Goal: Task Accomplishment & Management: Manage account settings

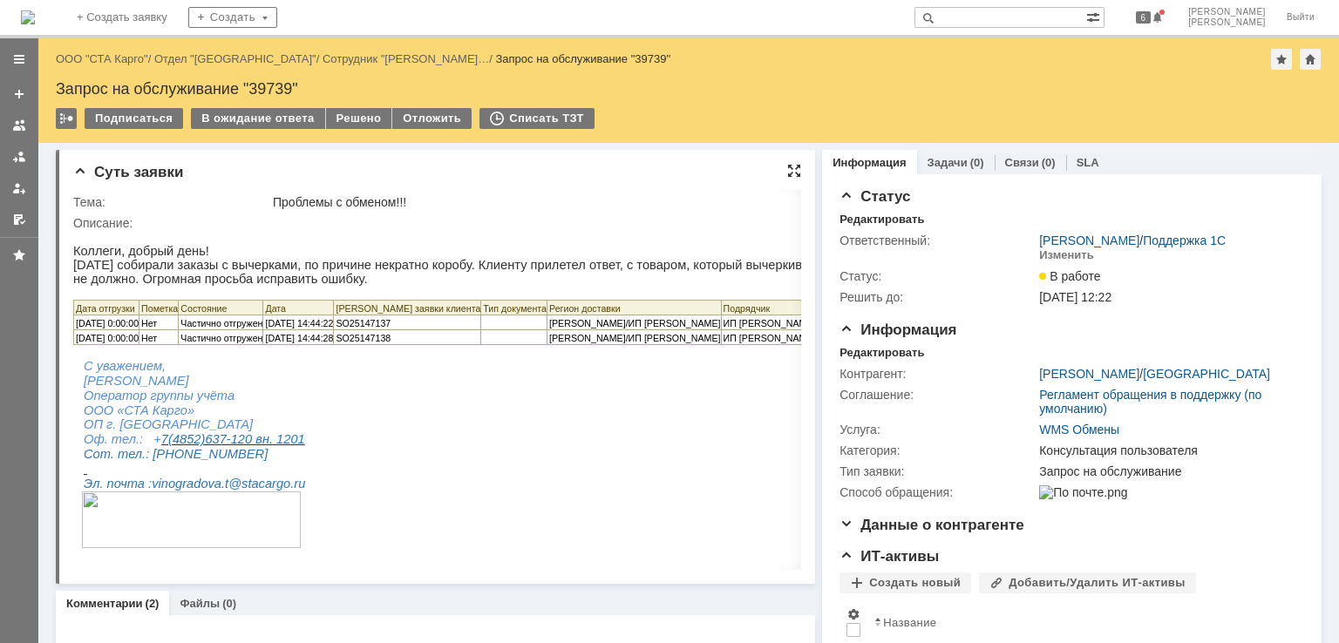
click at [787, 166] on div at bounding box center [794, 171] width 14 height 14
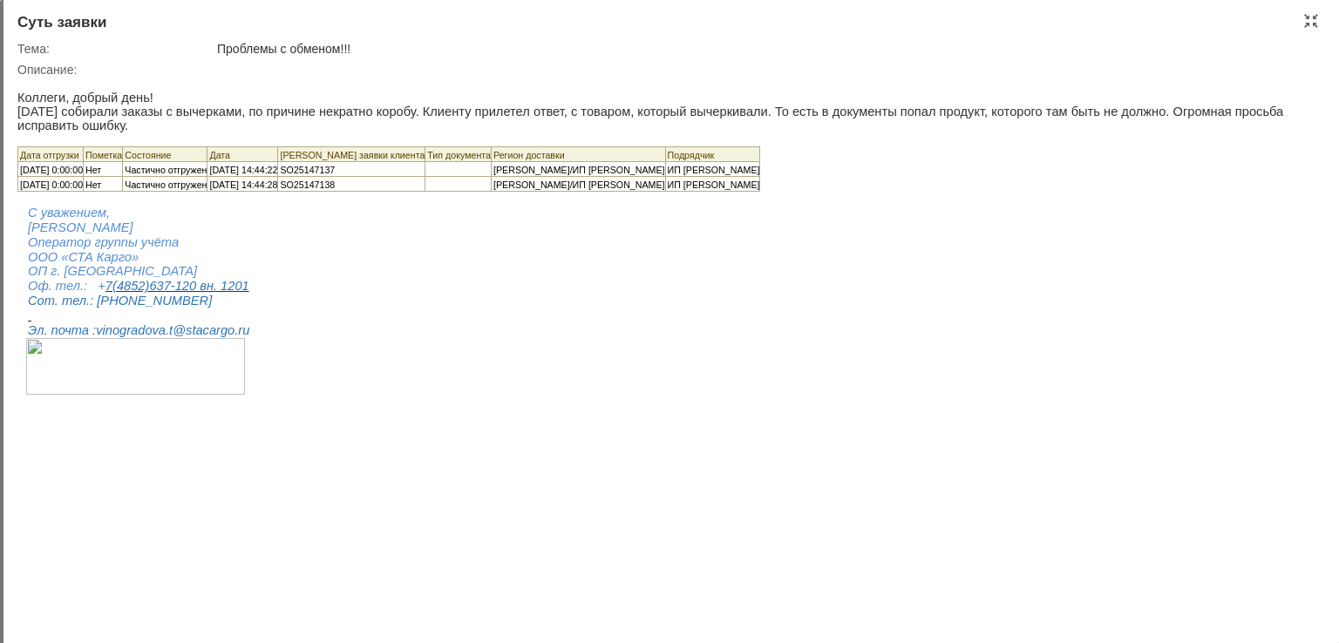
click at [329, 165] on span "SO25147137" at bounding box center [307, 170] width 55 height 10
copy span "SO25147137"
click at [587, 165] on span "[PERSON_NAME]/ИП [PERSON_NAME]" at bounding box center [579, 170] width 172 height 10
click at [335, 165] on span "SO25147137" at bounding box center [307, 170] width 55 height 10
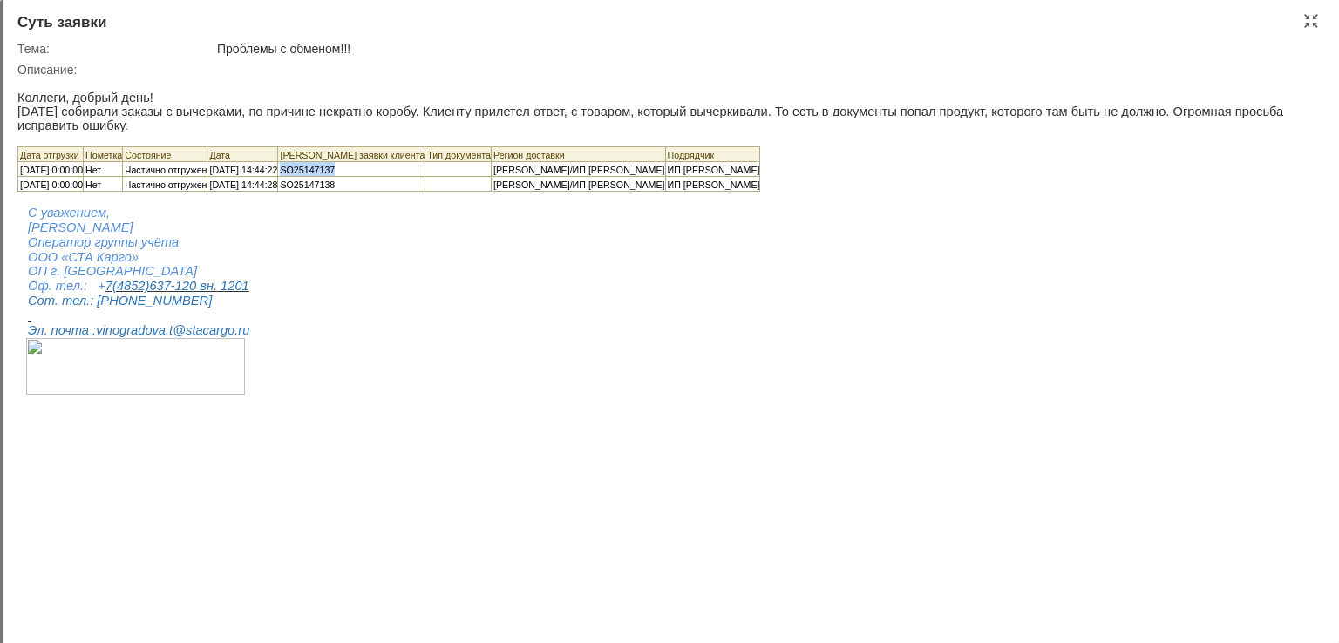
click at [335, 165] on span "SO25147137" at bounding box center [307, 170] width 55 height 10
copy span "SO25147137"
click at [335, 180] on span "SO25147138" at bounding box center [307, 185] width 55 height 10
click at [335, 165] on span "SO25147137" at bounding box center [307, 170] width 55 height 10
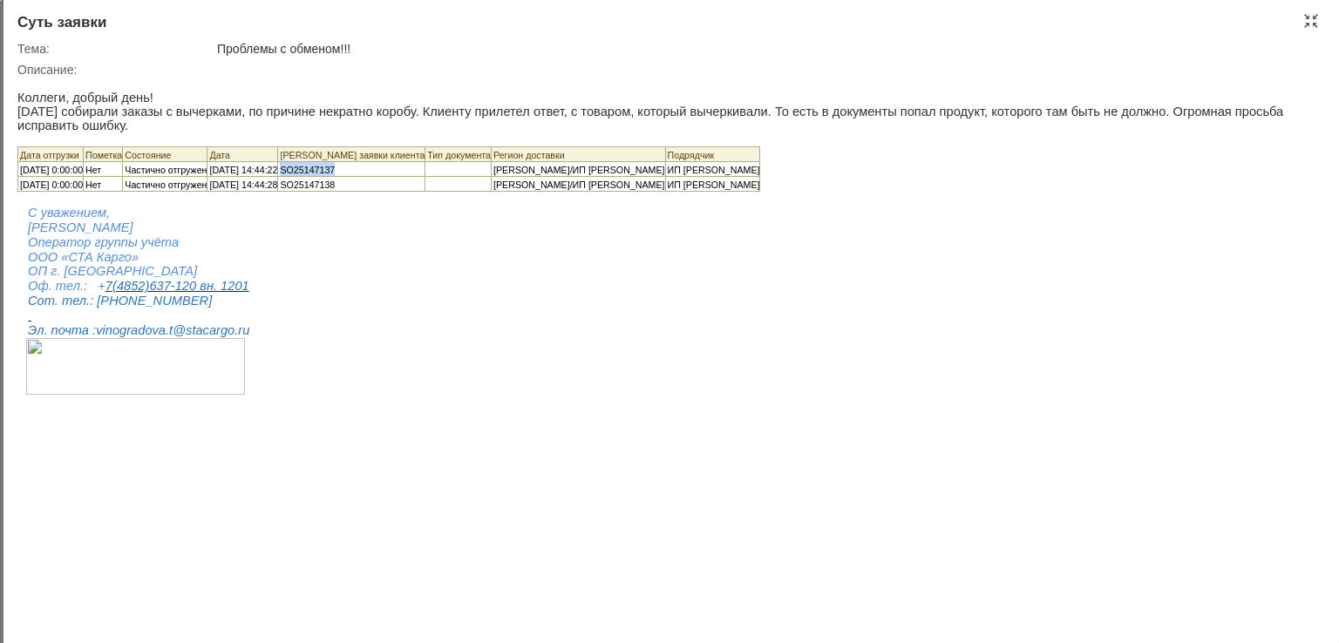
copy span "SO25147137"
click at [541, 269] on body "Коллеги, добрый день! Вчера собирали заказы с вычерками, по причине некратно ко…" at bounding box center [663, 237] width 1293 height 320
click at [1315, 17] on div at bounding box center [1311, 21] width 14 height 14
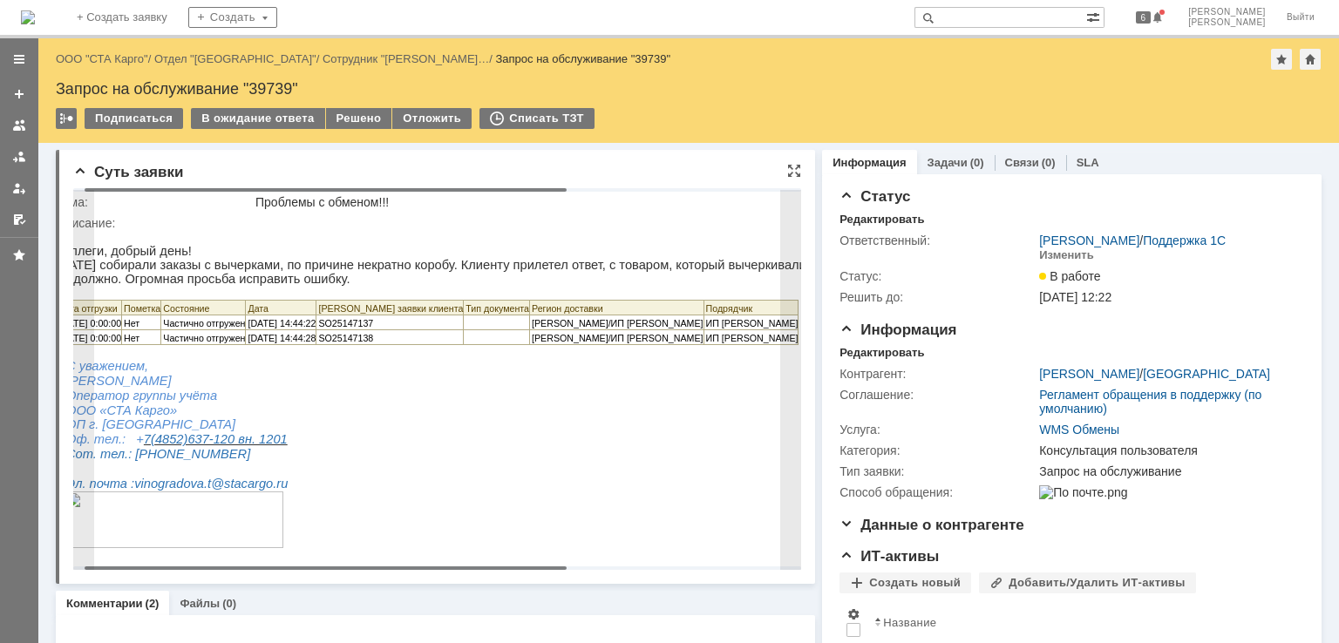
drag, startPoint x: 415, startPoint y: 569, endPoint x: 424, endPoint y: 566, distance: 9.4
click at [424, 566] on body "Идет загрузка, пожалуйста, подождите. На домашнюю + Создать заявку Создать 6 Ба…" at bounding box center [669, 321] width 1339 height 643
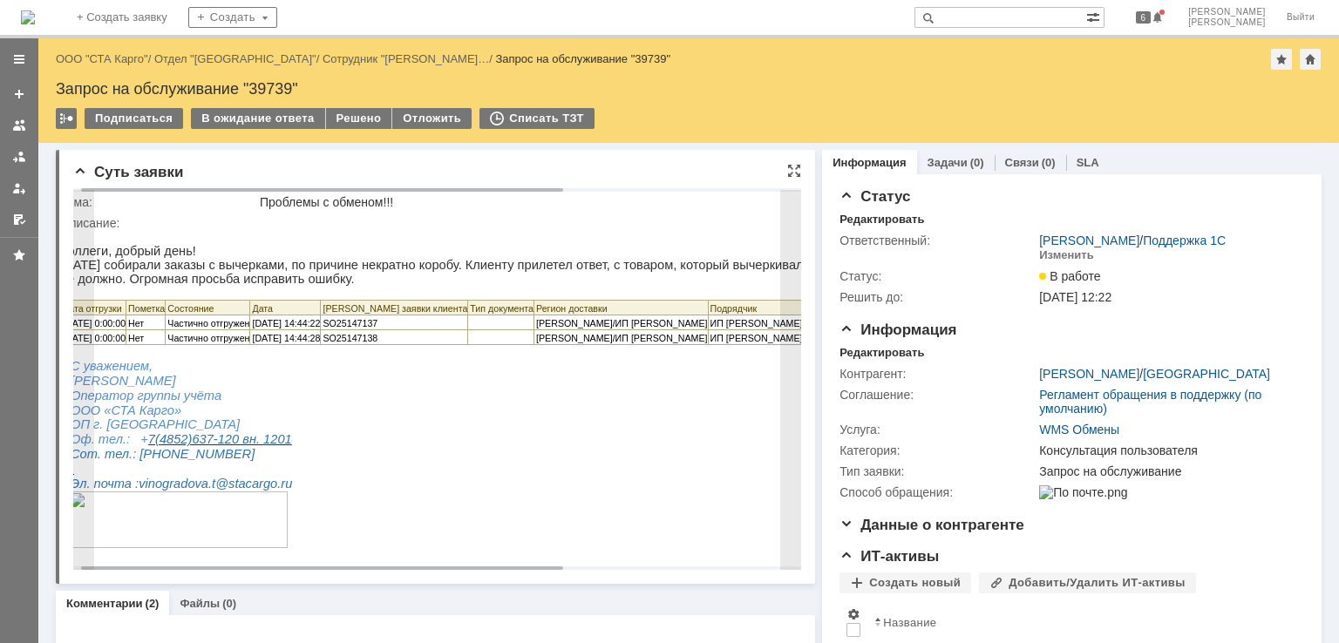
click at [377, 329] on span "SO25147137" at bounding box center [349, 323] width 55 height 10
copy span "SO25147137"
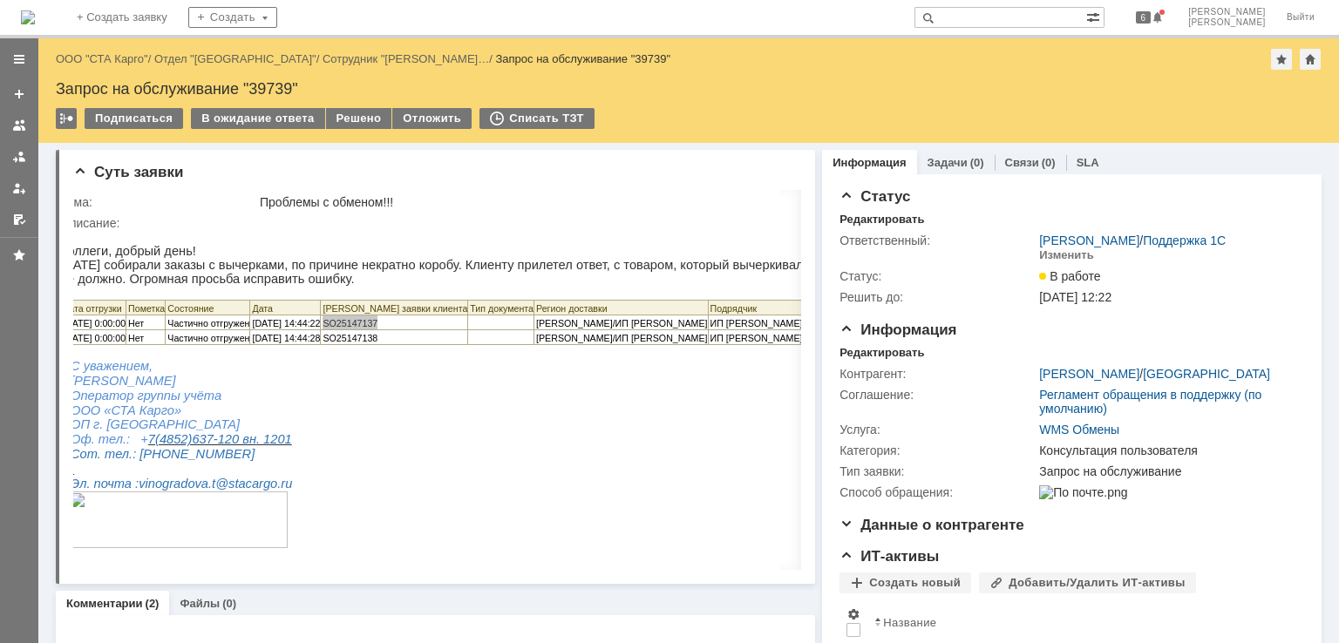
scroll to position [0, 0]
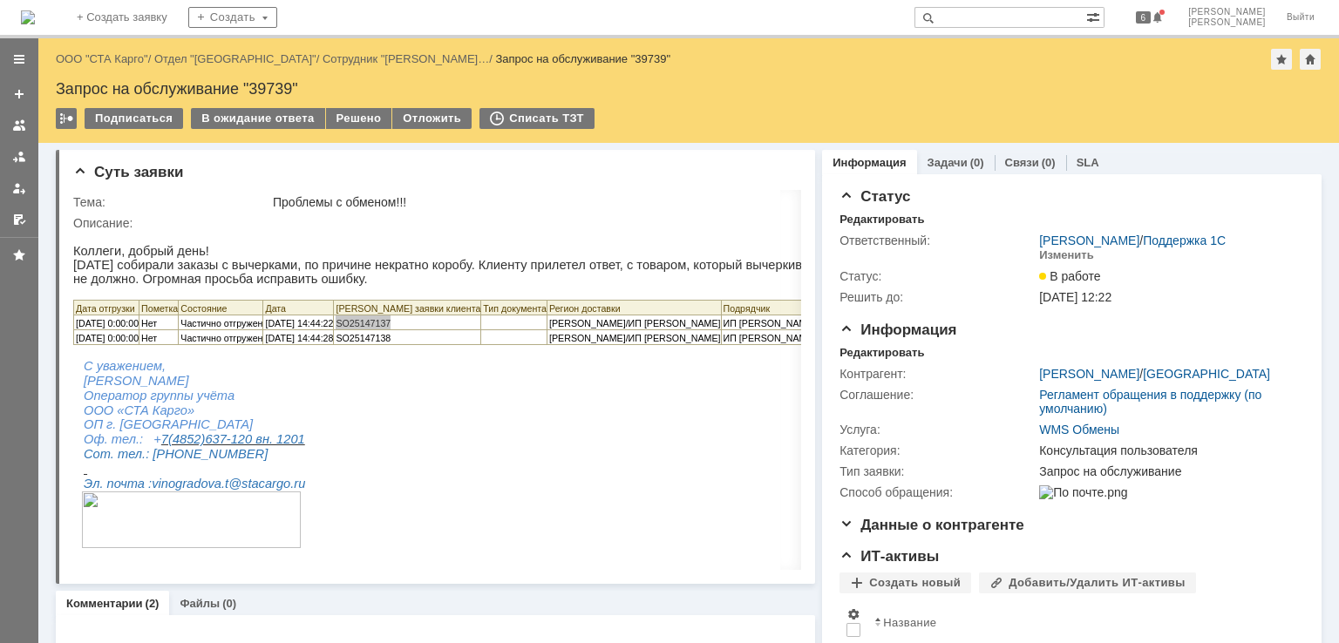
click at [281, 92] on div "Запрос на обслуживание "39739"" at bounding box center [688, 88] width 1265 height 17
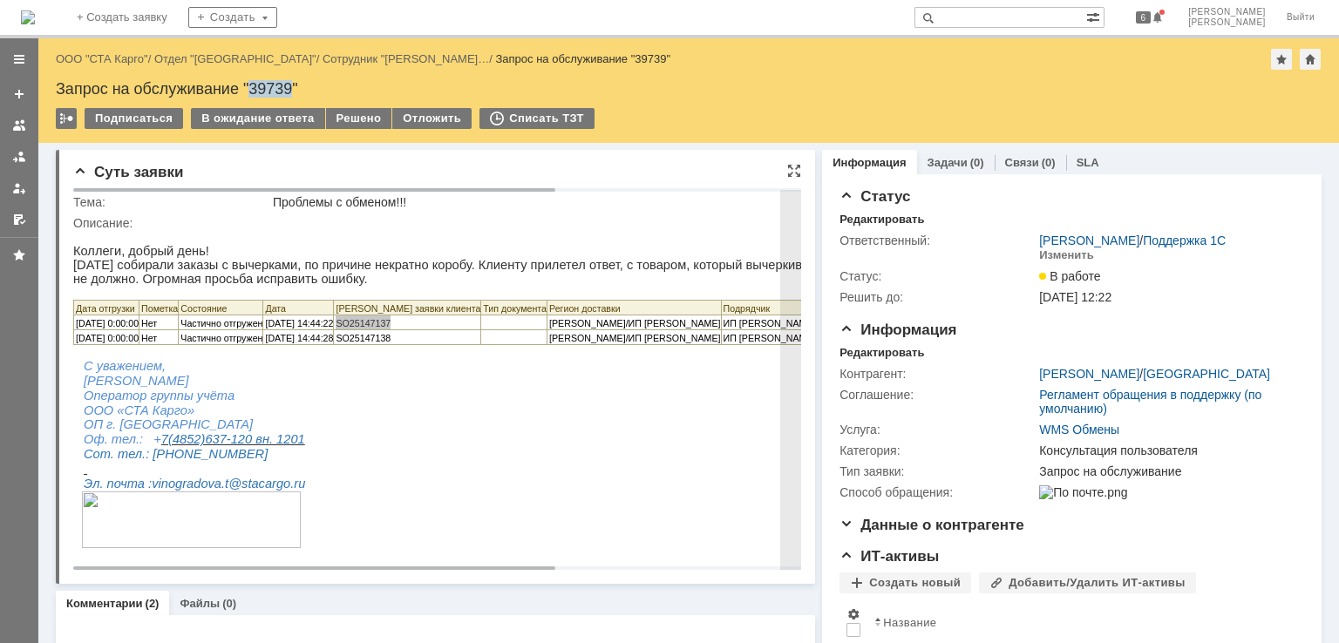
copy div "39739"
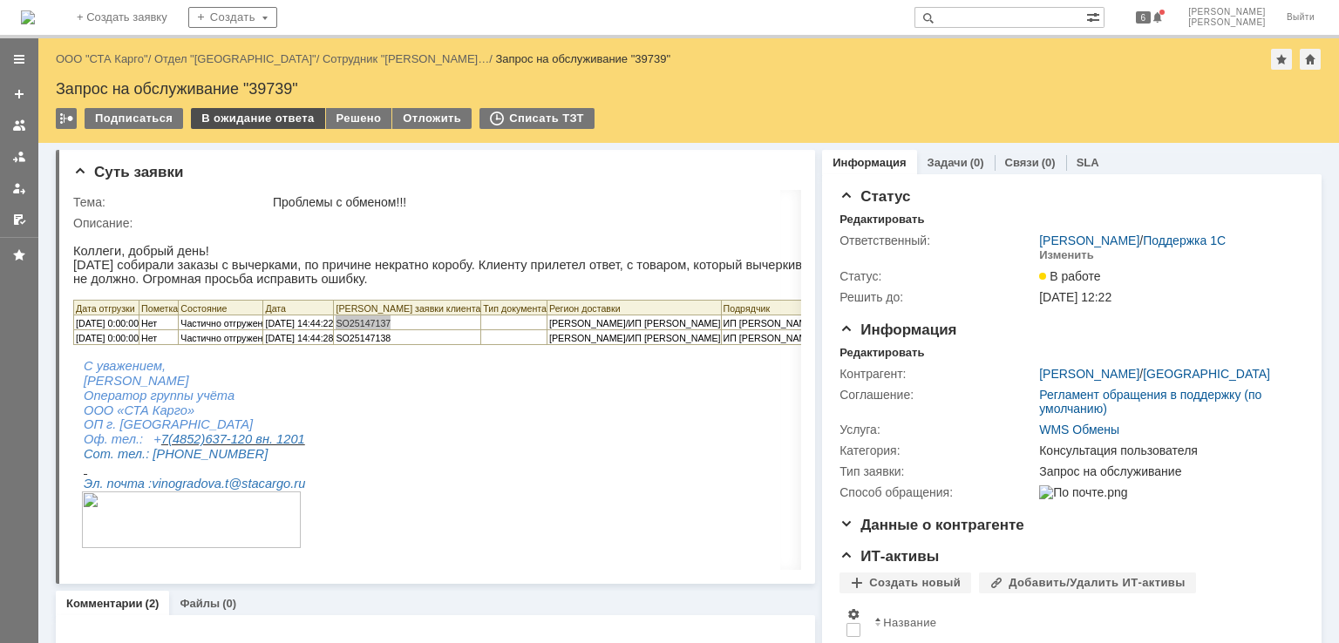
click at [249, 112] on div "В ожидание ответа" at bounding box center [257, 118] width 133 height 21
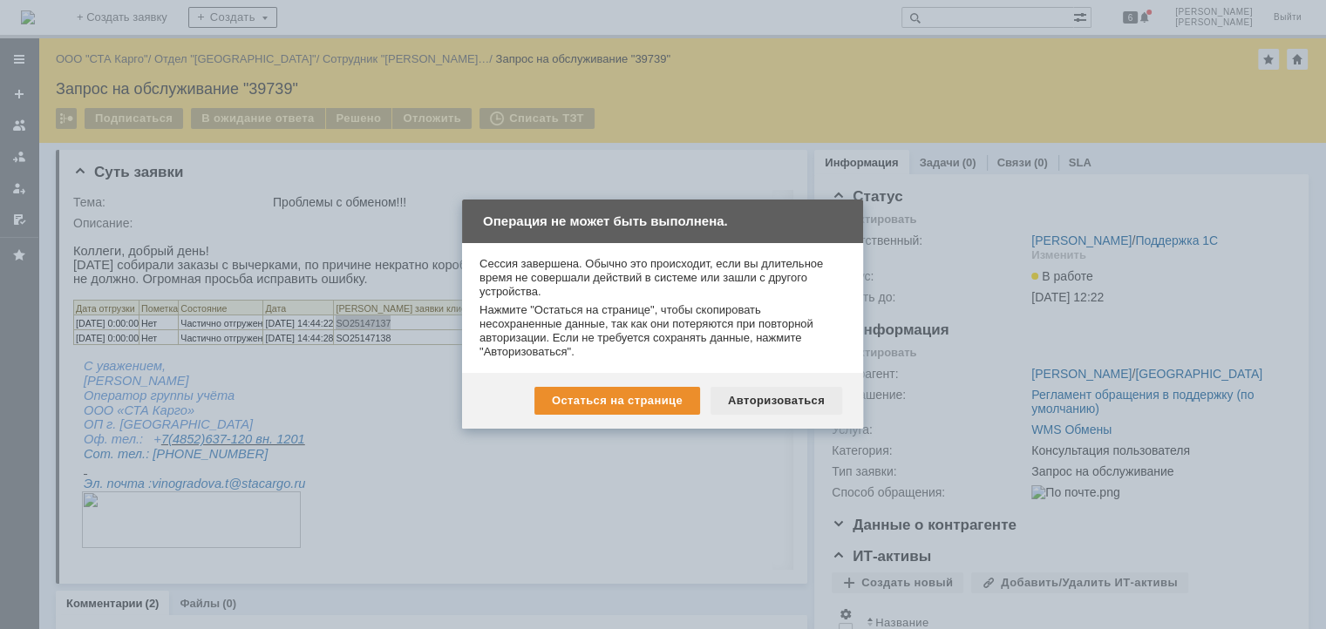
click at [773, 399] on div "Авторизоваться" at bounding box center [776, 401] width 132 height 28
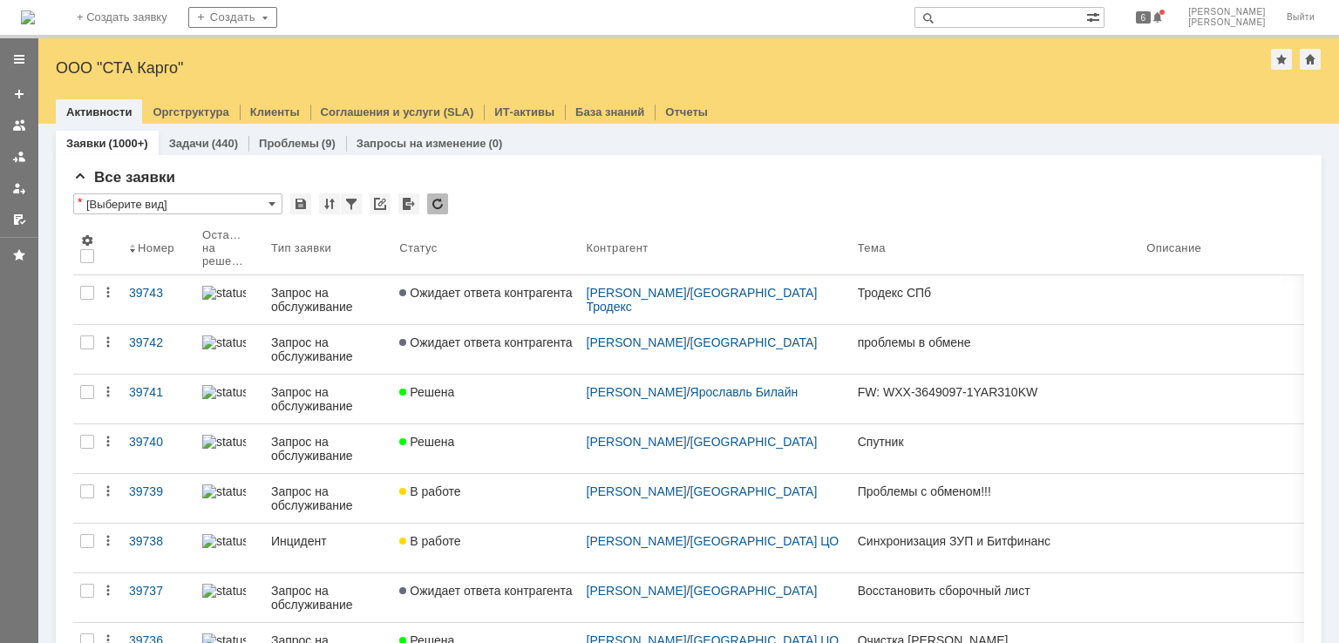
click at [1052, 22] on input "text" at bounding box center [1000, 17] width 172 height 21
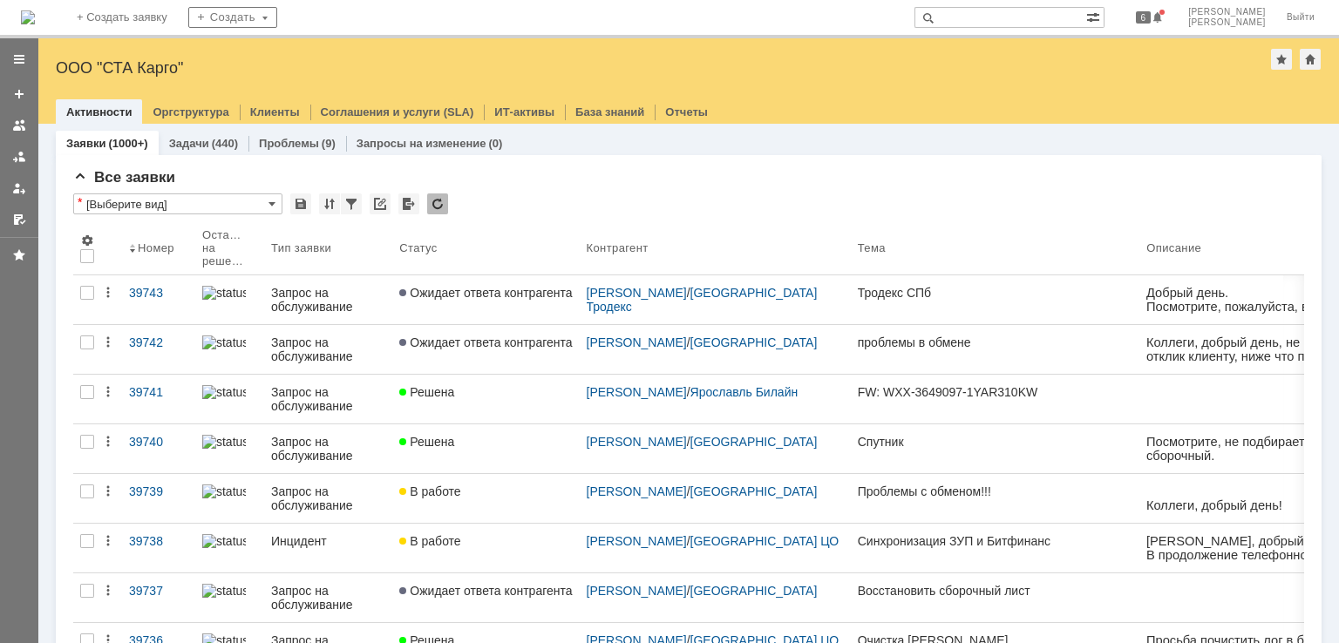
click at [1020, 16] on input "text" at bounding box center [1000, 17] width 172 height 21
type input "39464"
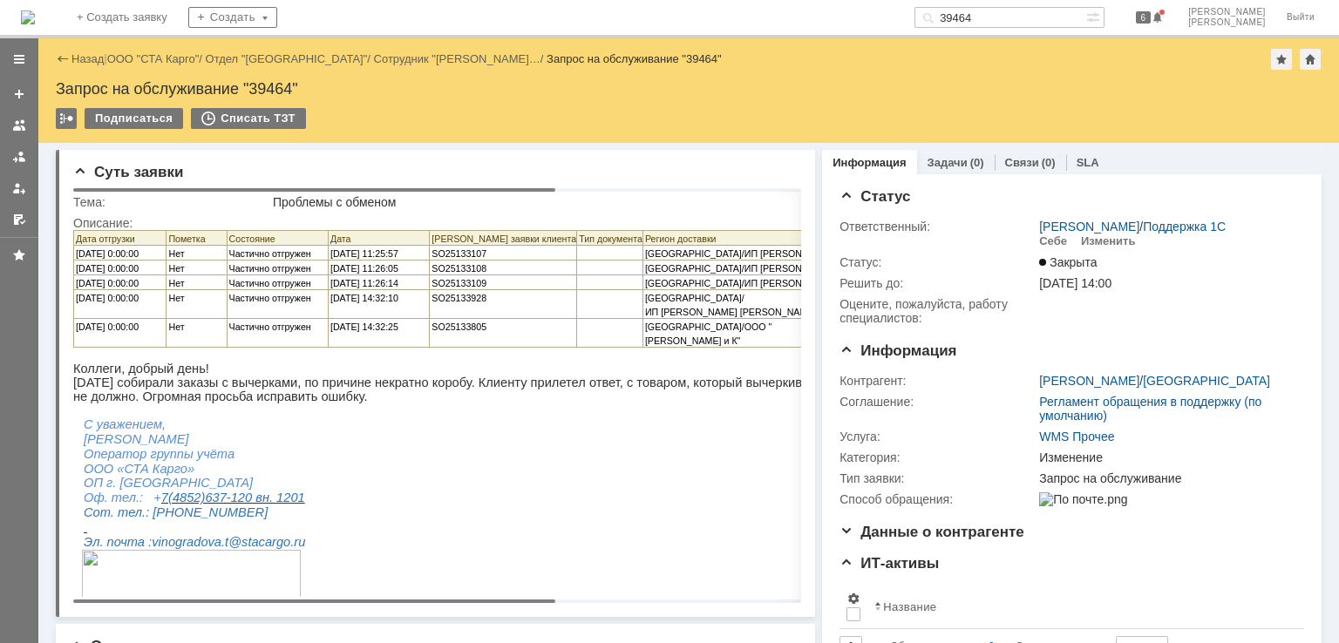
drag, startPoint x: 492, startPoint y: 600, endPoint x: 314, endPoint y: 524, distance: 193.3
click at [314, 524] on body "Идет загрузка, пожалуйста, подождите. На домашнюю + Создать заявку Создать 3946…" at bounding box center [669, 321] width 1339 height 643
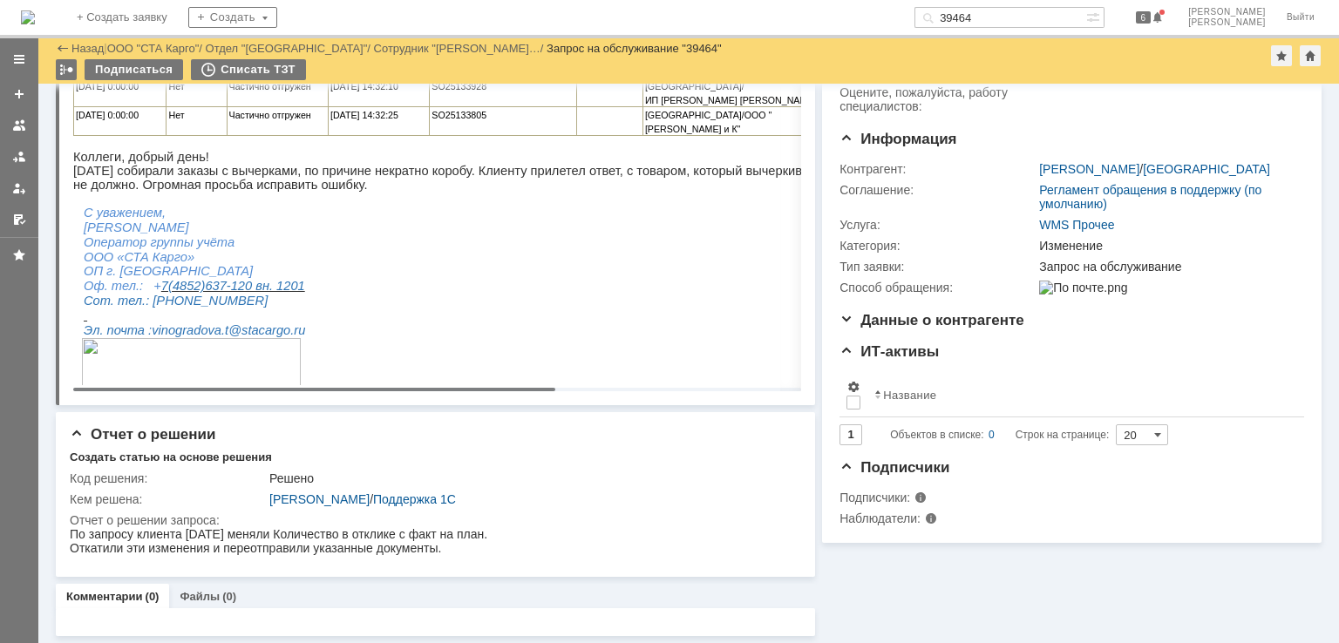
drag, startPoint x: 475, startPoint y: 388, endPoint x: 209, endPoint y: 234, distance: 306.9
click at [218, 322] on body "Идет загрузка, пожалуйста, подождите. На домашнюю + Создать заявку Создать 3946…" at bounding box center [669, 321] width 1339 height 643
click at [492, 322] on body "Дата отгрузки Пометка Состояние Дата Номер заявки клиента Тип документа Регион …" at bounding box center [619, 207] width 1093 height 378
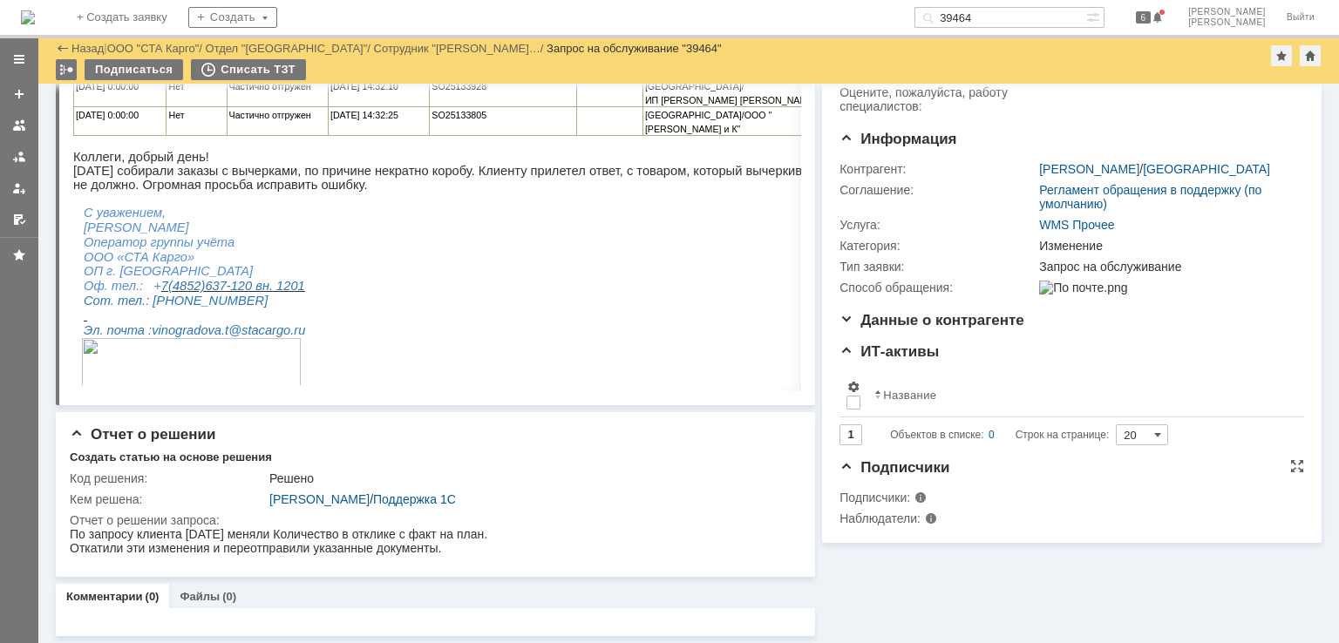
click at [1042, 508] on td at bounding box center [1166, 497] width 263 height 21
click at [1158, 587] on div "Информация Задачи (0) Связи (0) SLA Статус Ответственный: Швецова Ольга Алексан…" at bounding box center [1068, 283] width 506 height 705
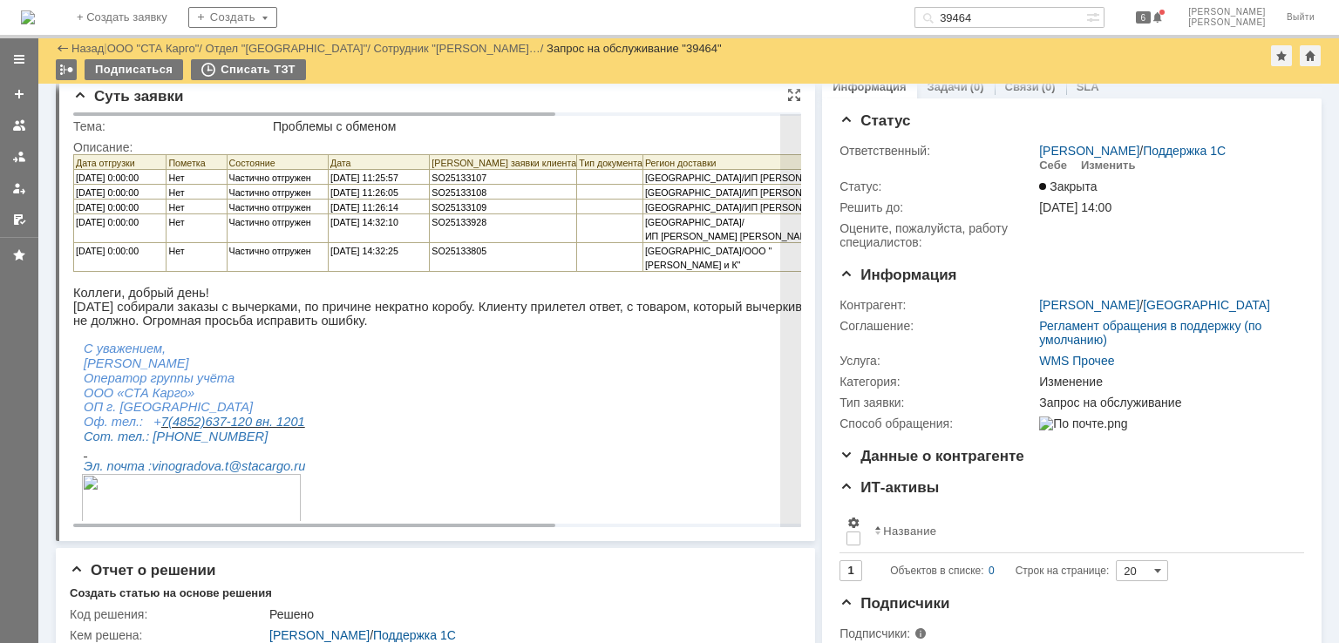
scroll to position [0, 0]
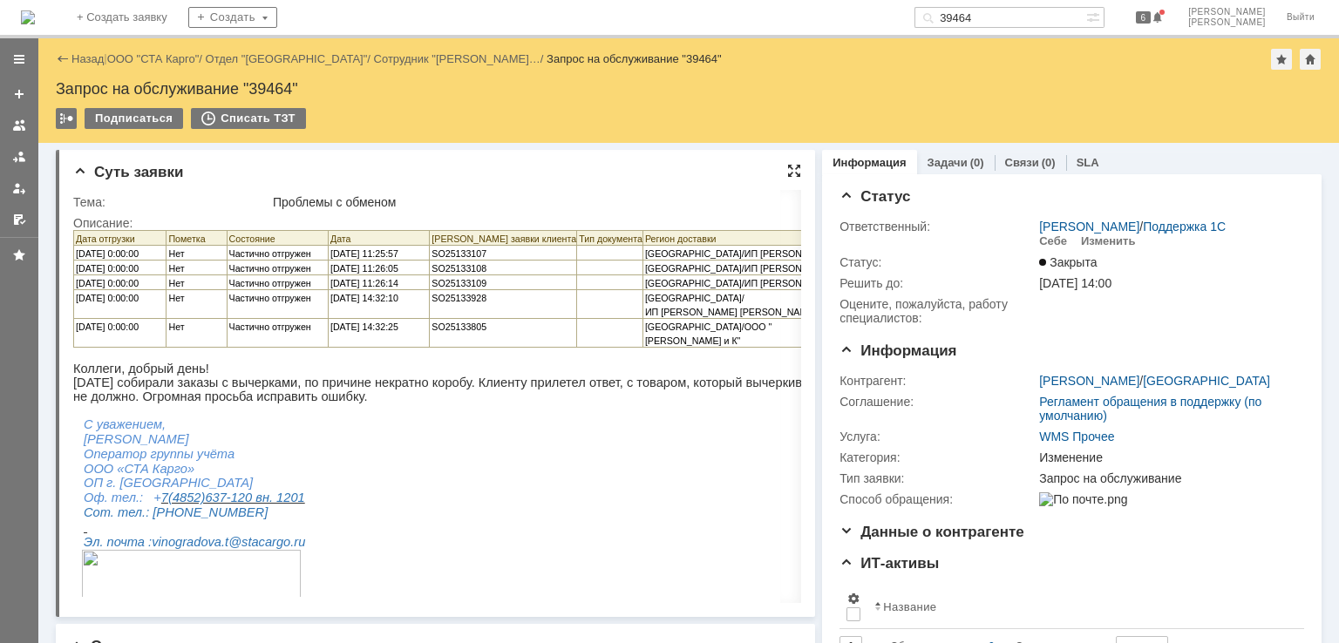
click at [787, 166] on div at bounding box center [794, 171] width 14 height 14
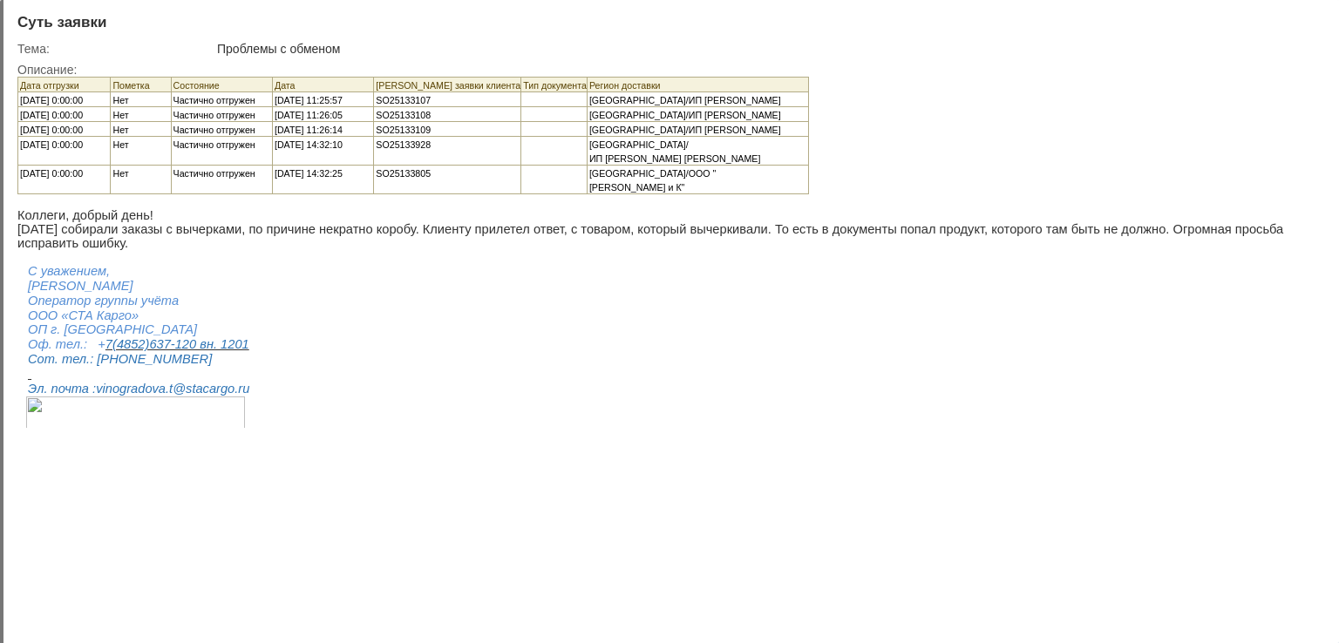
click at [1305, 18] on div at bounding box center [1311, 21] width 14 height 14
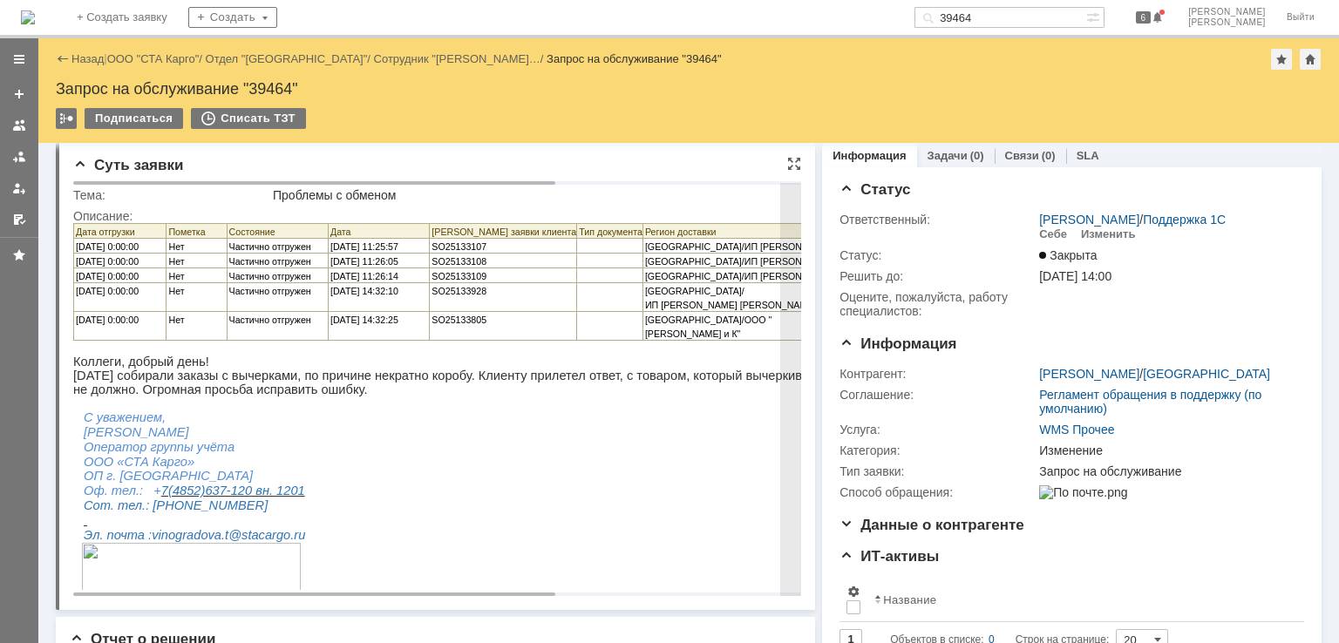
click at [493, 583] on p at bounding box center [623, 572] width 1083 height 59
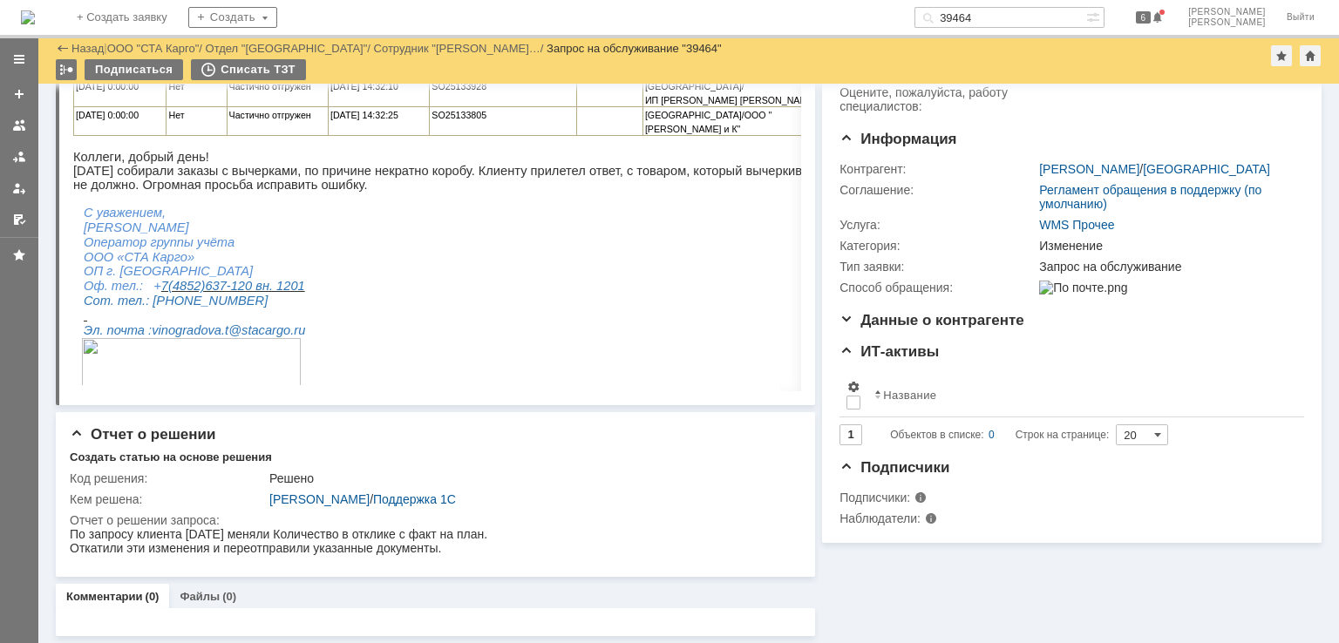
scroll to position [0, 0]
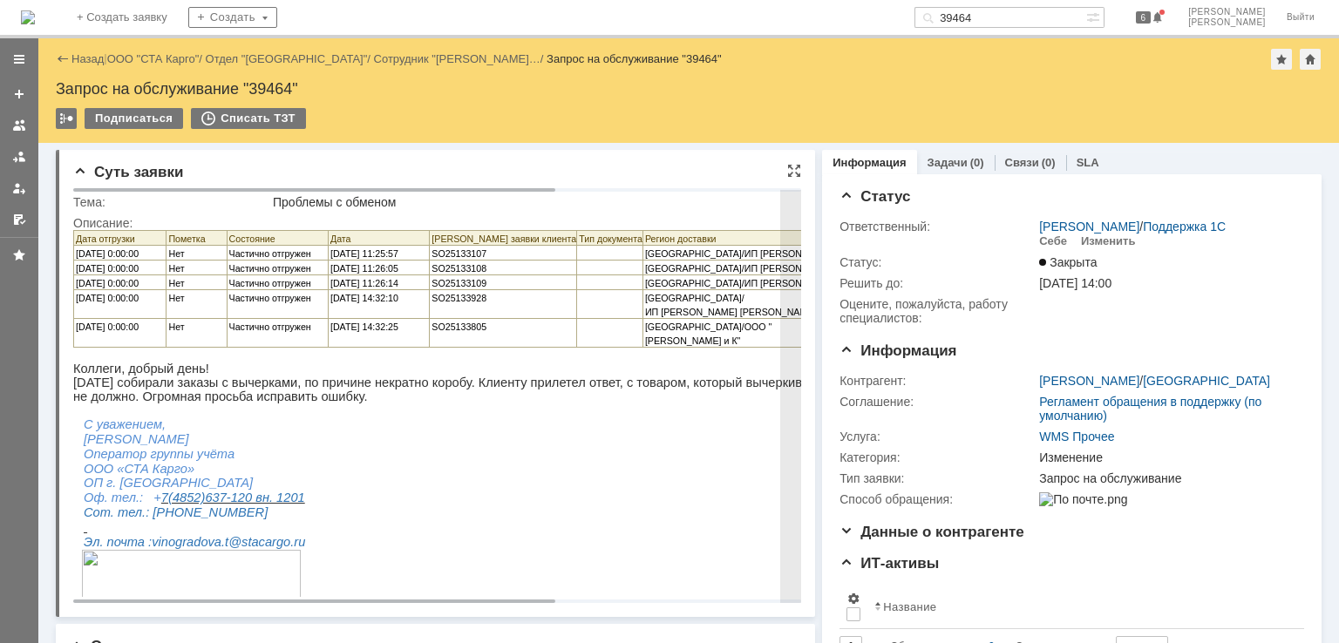
click at [451, 254] on span "SO25133107" at bounding box center [458, 253] width 55 height 10
copy span "SO25133107"
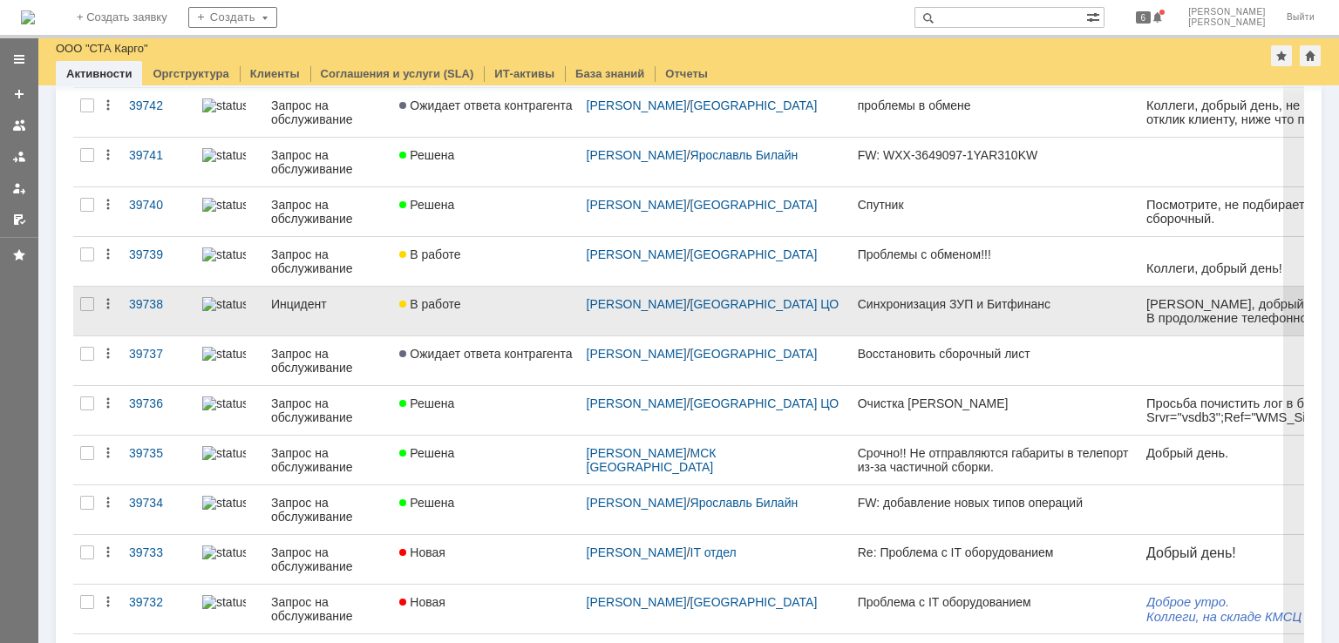
scroll to position [174, 0]
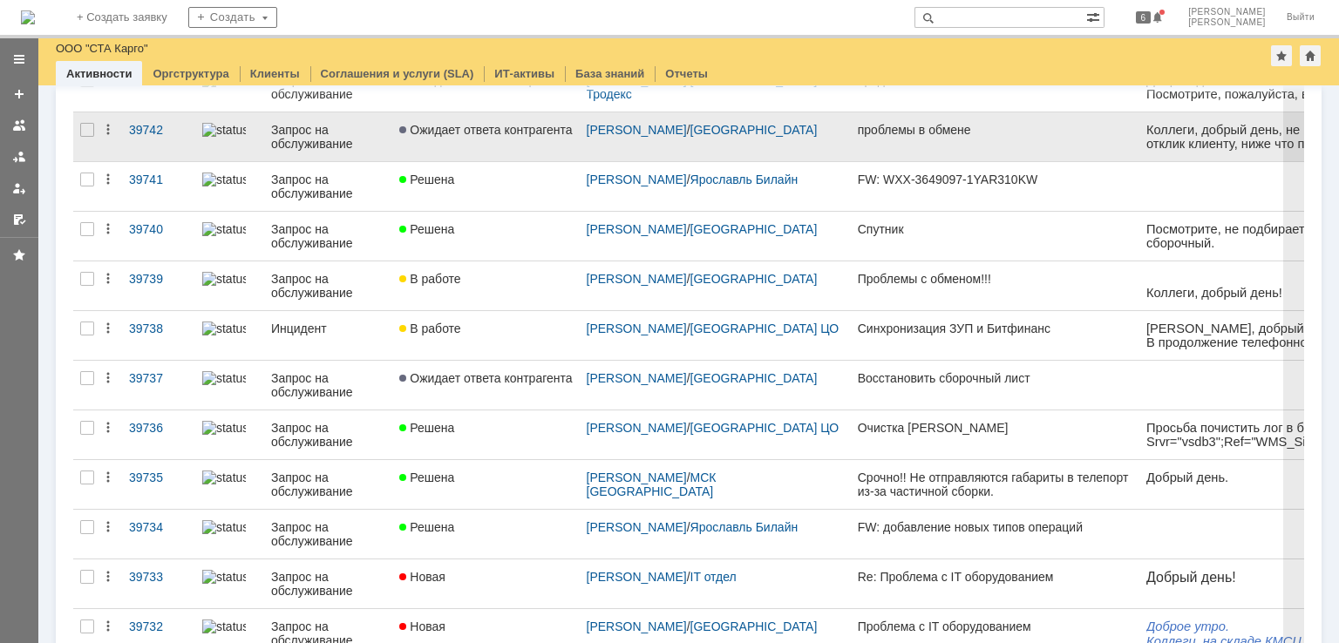
click at [519, 144] on link "Ожидает ответа контрагента" at bounding box center [485, 136] width 187 height 49
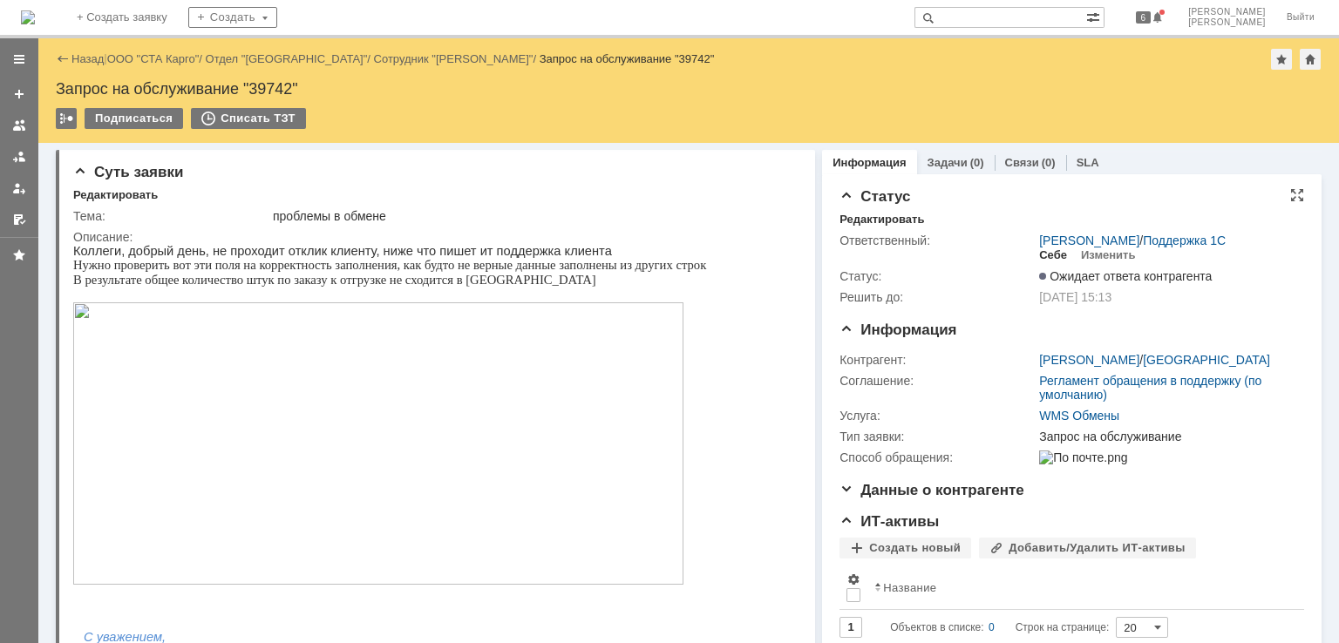
click at [1039, 262] on div "Себе" at bounding box center [1053, 255] width 28 height 14
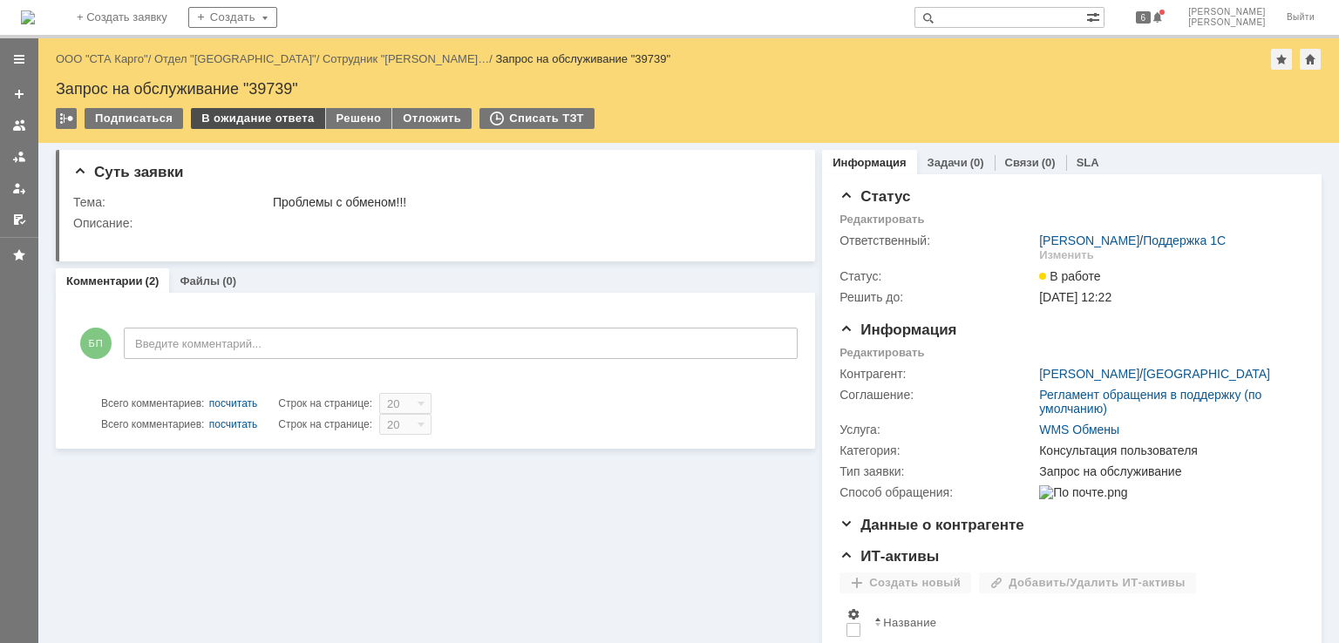
click at [247, 108] on div "В ожидание ответа" at bounding box center [257, 118] width 133 height 21
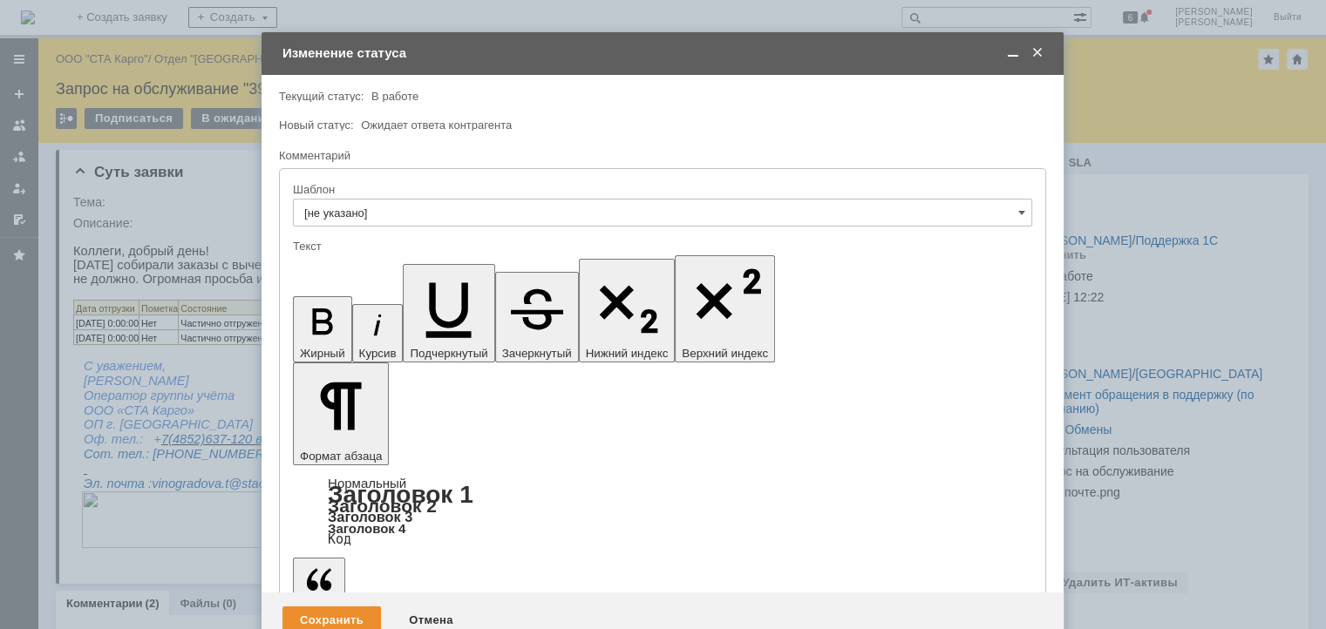
click at [1011, 53] on span at bounding box center [1012, 53] width 17 height 16
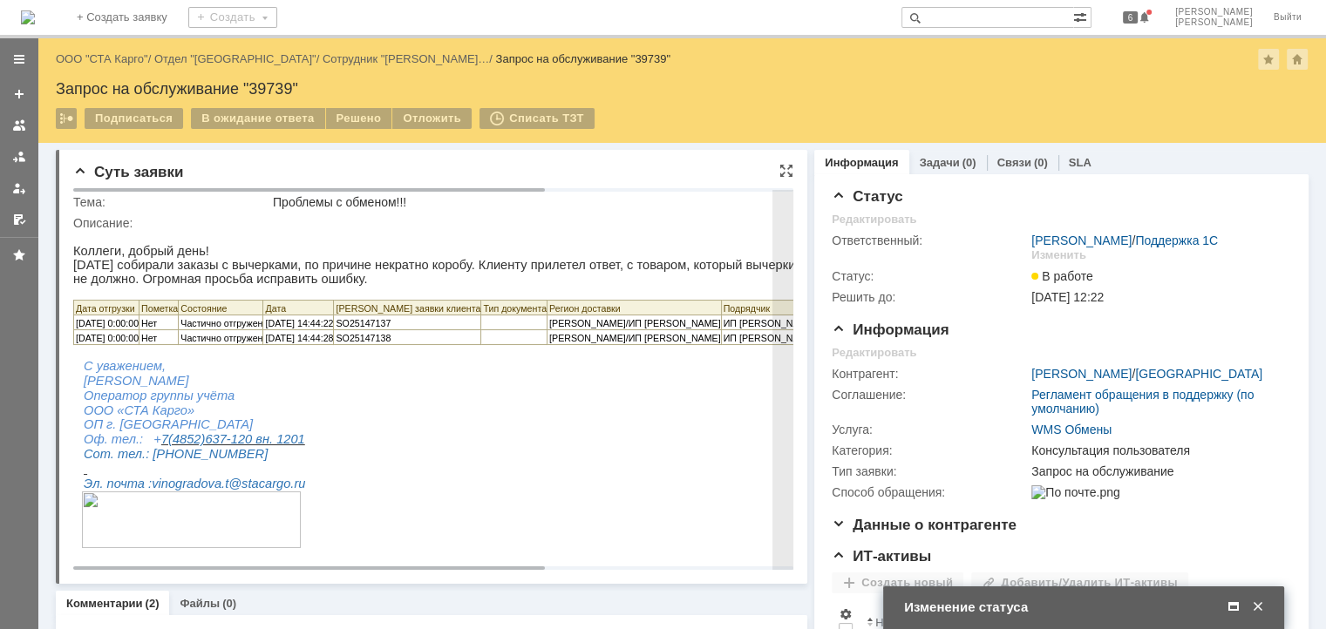
click at [390, 329] on span "SO25147137" at bounding box center [363, 323] width 55 height 10
copy span "SO25147137"
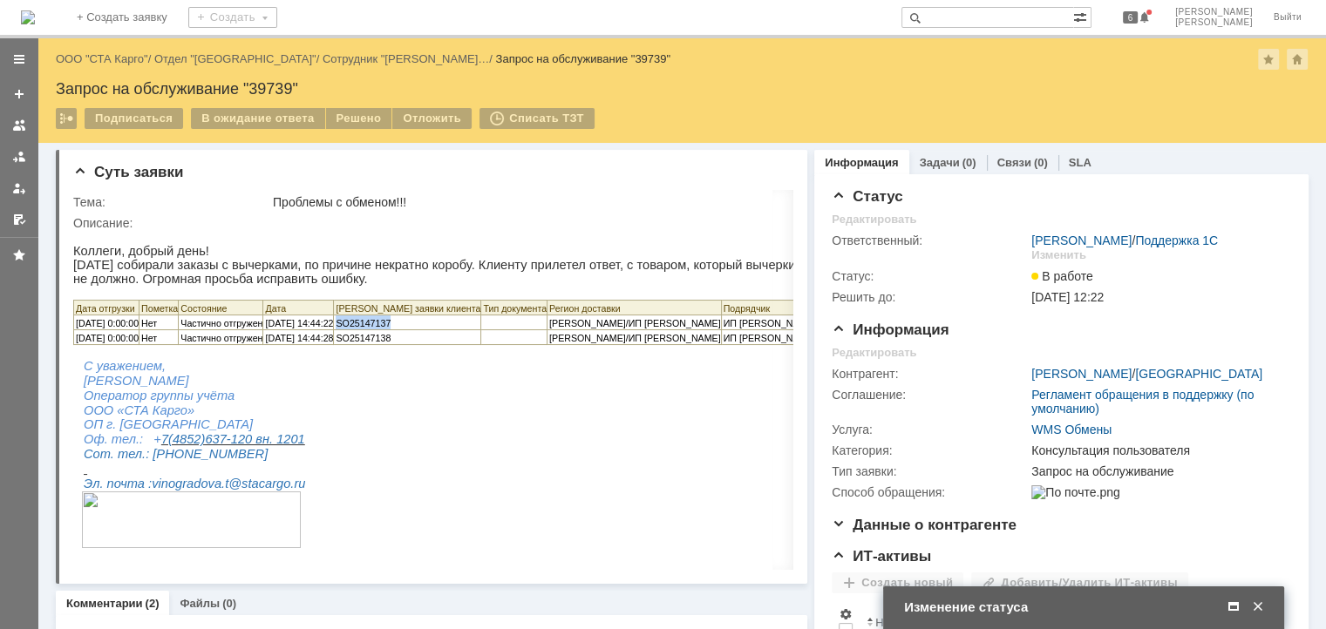
click at [1233, 608] on span at bounding box center [1232, 608] width 17 height 16
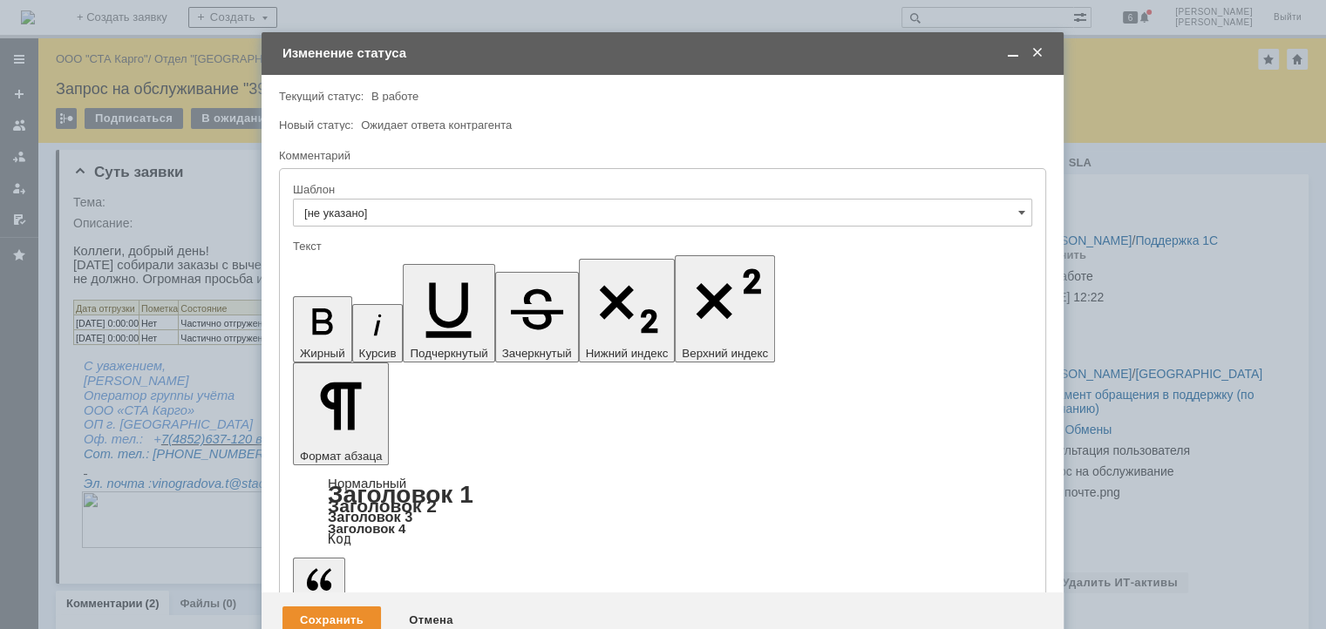
drag, startPoint x: 1014, startPoint y: 53, endPoint x: 972, endPoint y: 75, distance: 47.2
click at [1014, 53] on span at bounding box center [1012, 53] width 17 height 16
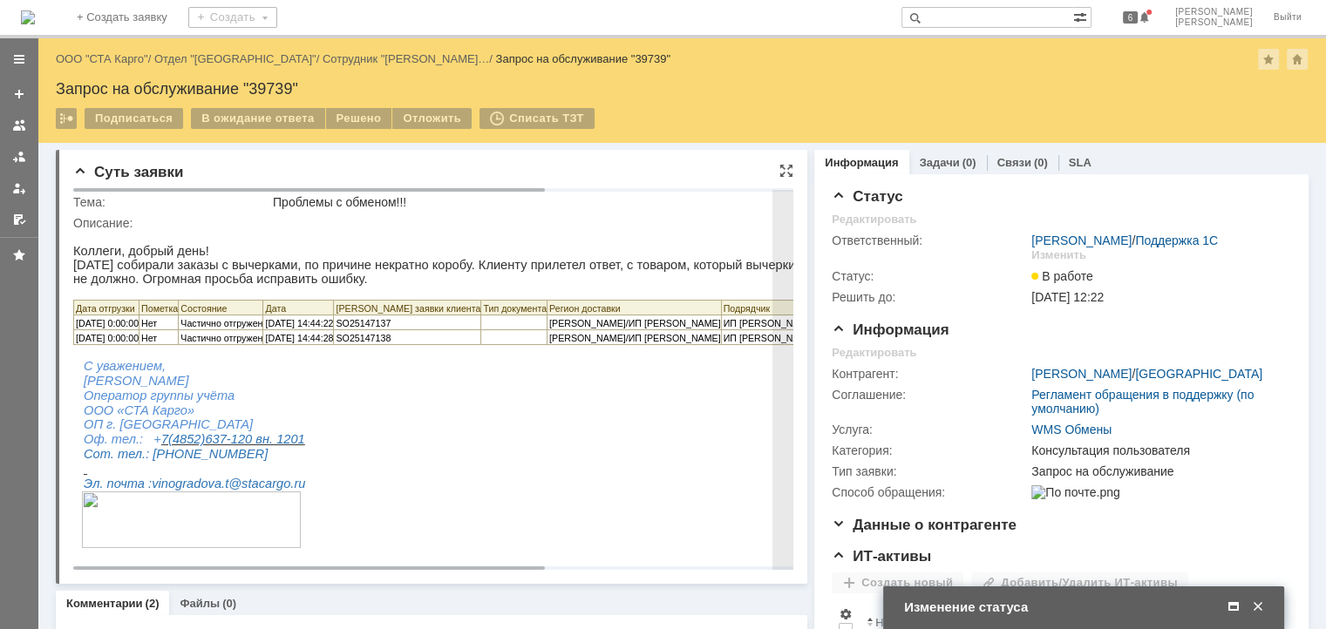
click at [381, 343] on span "SO25147138" at bounding box center [363, 338] width 55 height 10
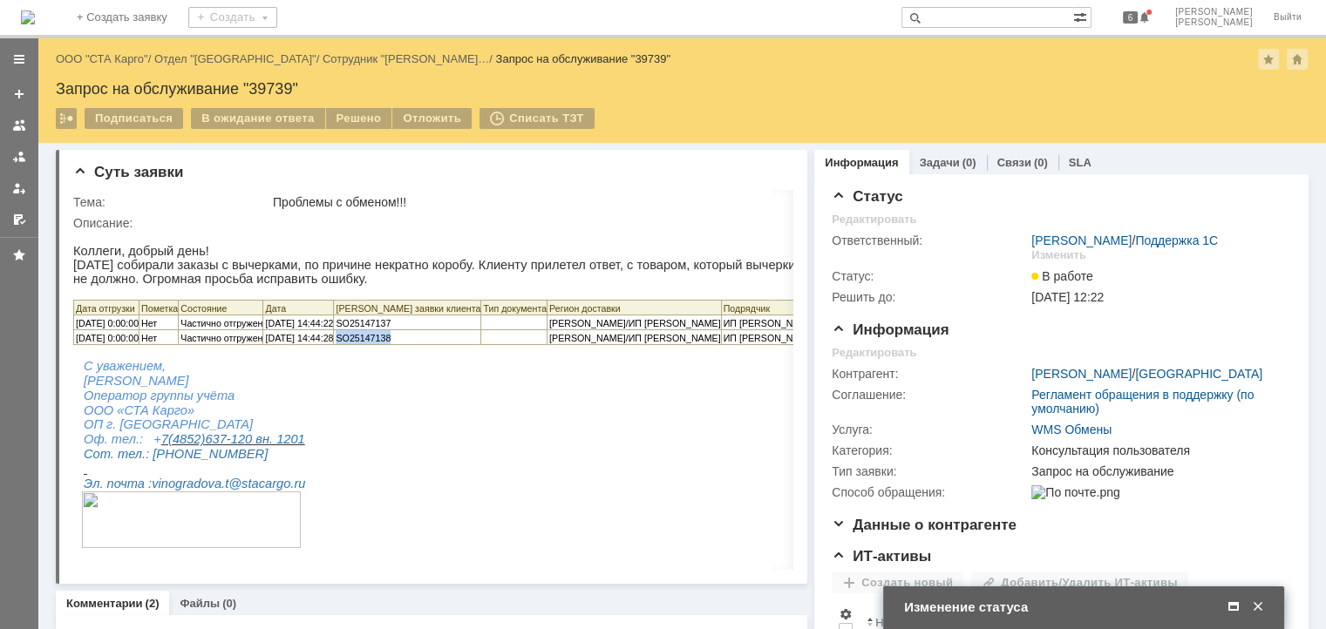
copy span "SO25147138"
click at [1231, 605] on span at bounding box center [1232, 608] width 17 height 16
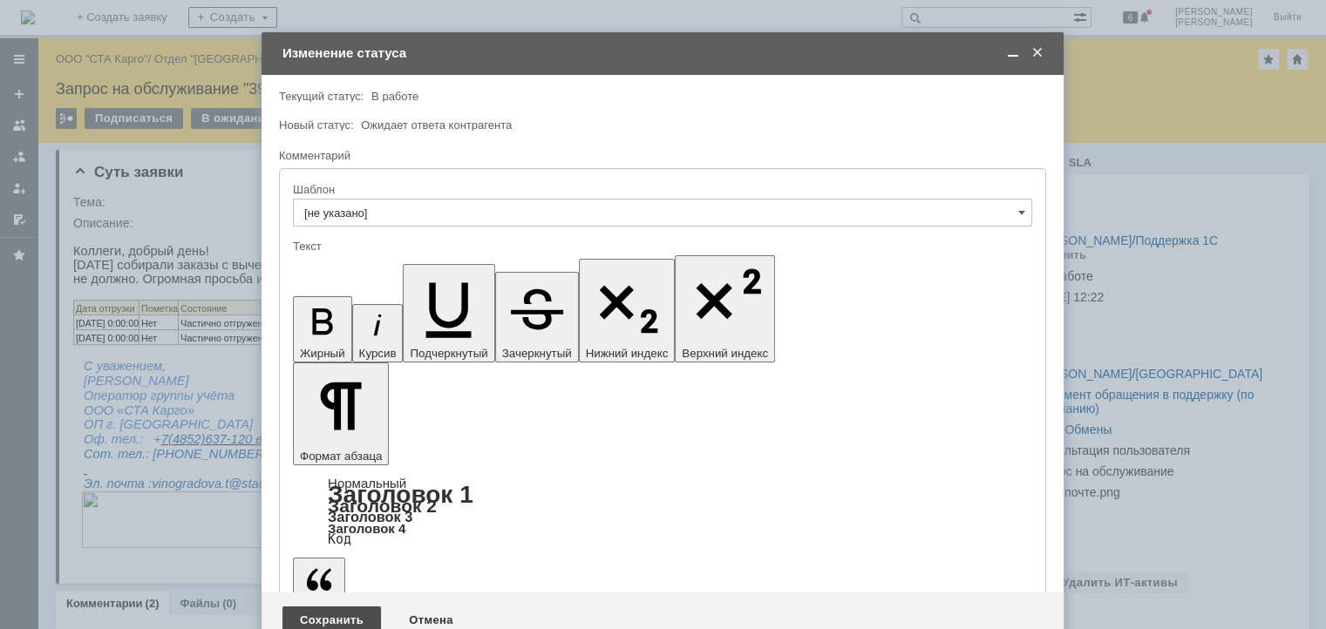
click at [336, 607] on div "Сохранить" at bounding box center [331, 621] width 98 height 28
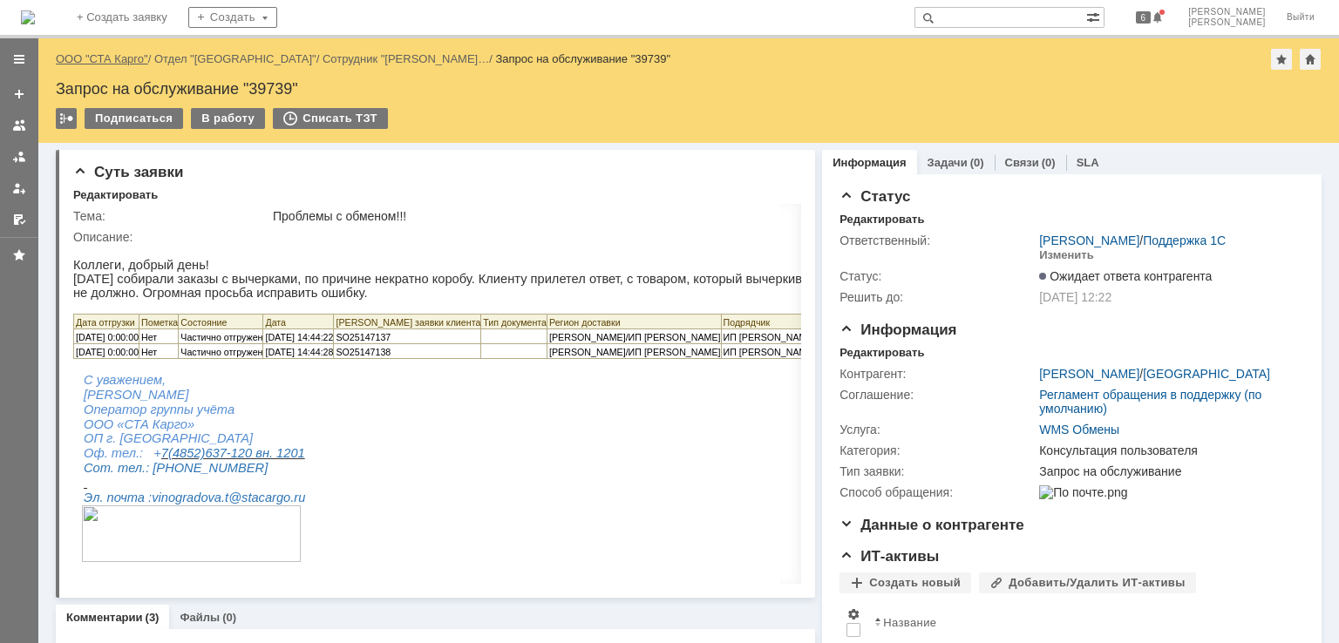
click at [131, 60] on link "ООО "СТА Карго"" at bounding box center [102, 58] width 92 height 13
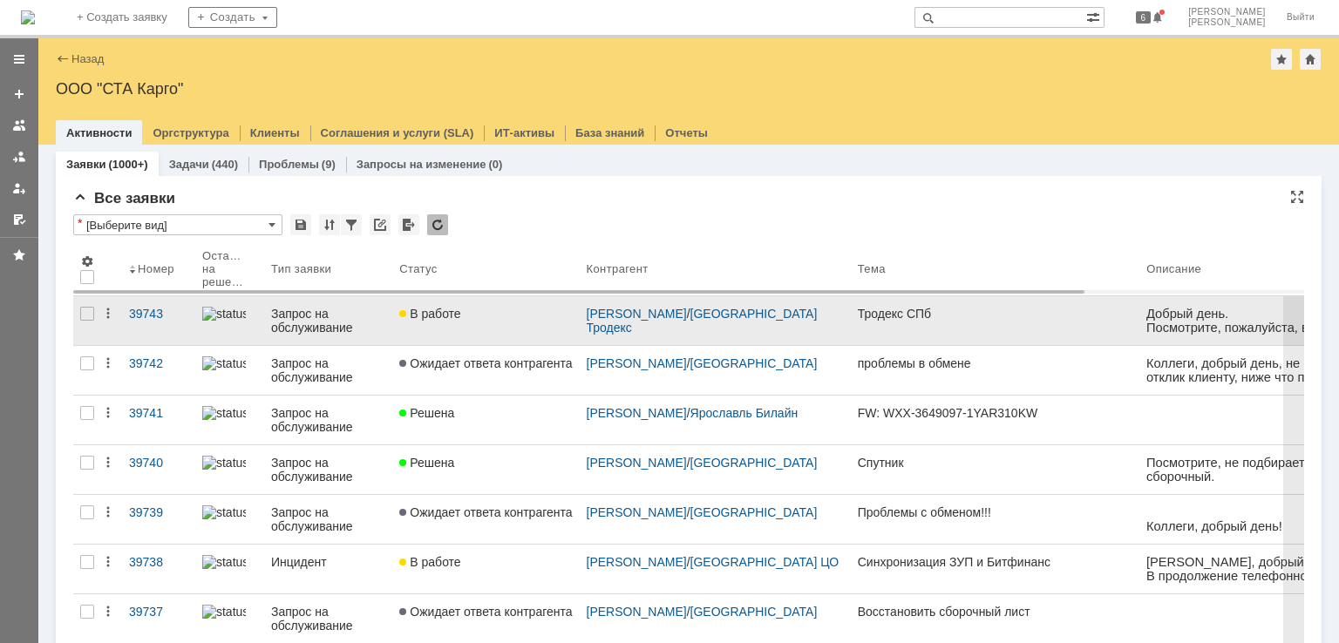
click at [526, 315] on div "В работе" at bounding box center [485, 314] width 173 height 14
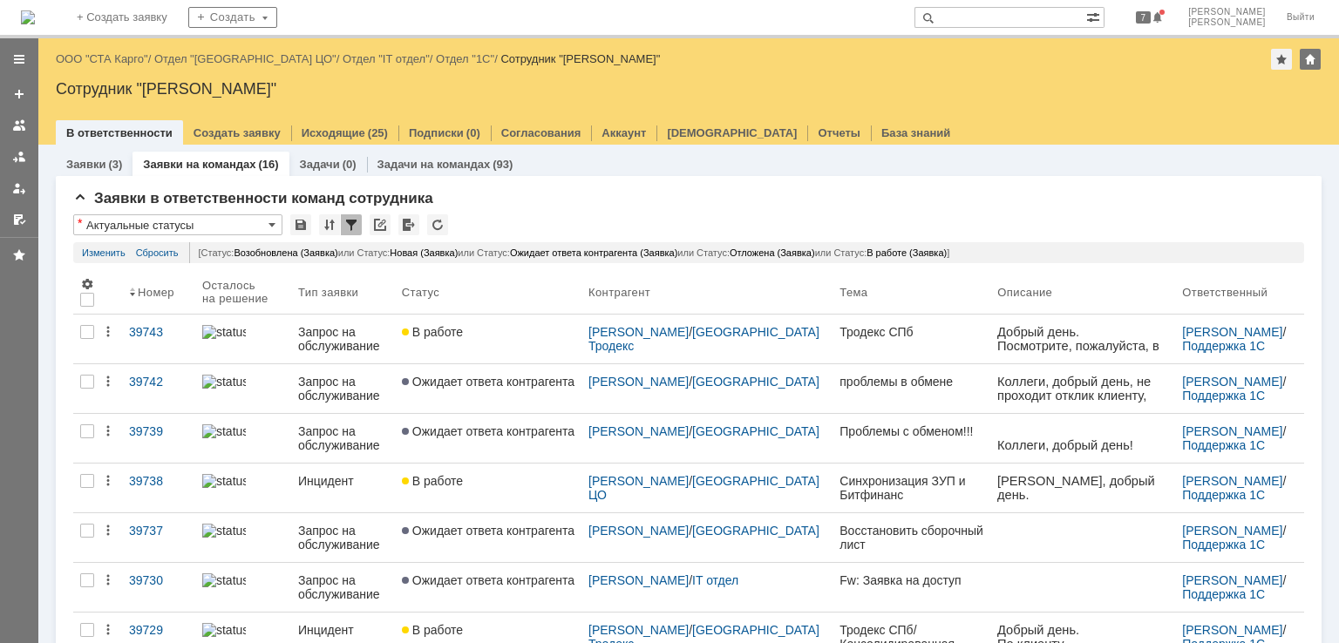
click at [3, 182] on div at bounding box center [19, 138] width 38 height 192
